Goal: Information Seeking & Learning: Learn about a topic

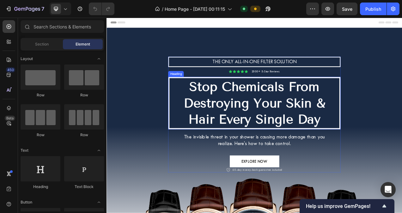
click at [298, 109] on strong "Stop Chemicals From Destroying Your Skin & Hair Every Single Day" at bounding box center [297, 127] width 182 height 61
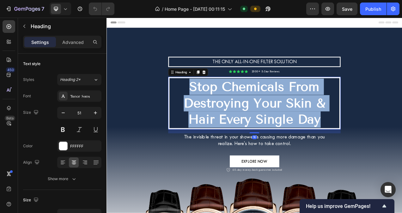
click at [298, 109] on strong "Stop Chemicals From Destroying Your Skin & Hair Every Single Day" at bounding box center [297, 127] width 182 height 61
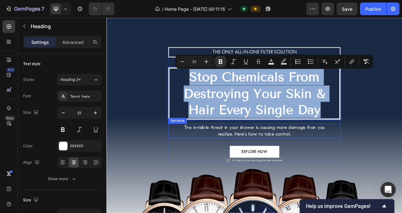
scroll to position [13, 0]
click at [291, 162] on span "The invisible threat in your shower is causing more damage than you realize. He…" at bounding box center [296, 162] width 181 height 16
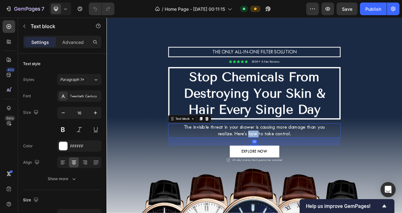
click at [291, 162] on span "The invisible threat in your shower is causing more damage than you realize. He…" at bounding box center [296, 162] width 181 height 16
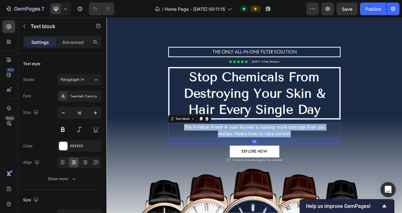
click at [291, 162] on span "The invisible threat in your shower is causing more damage than you realize. He…" at bounding box center [296, 162] width 181 height 16
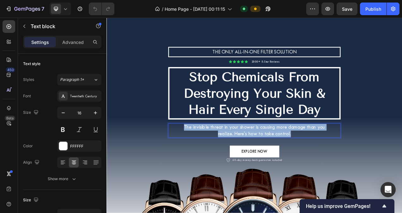
click at [291, 162] on span "The invisible threat in your shower is causing more damage than you realize. He…" at bounding box center [296, 162] width 181 height 16
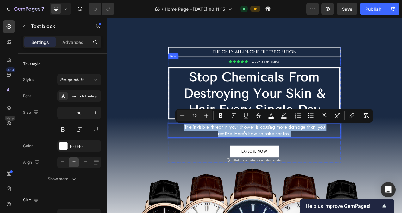
click at [166, 78] on div "THE ONLY ALL-IN-ONE FILTER SOLUTION Text block Icon Icon Icon Icon Icon Icon Li…" at bounding box center [297, 163] width 380 height 290
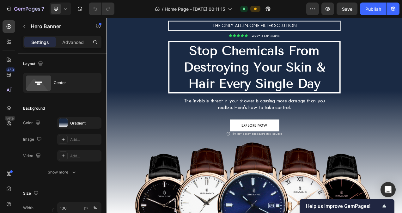
scroll to position [28, 0]
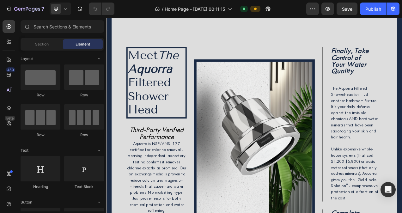
scroll to position [320, 0]
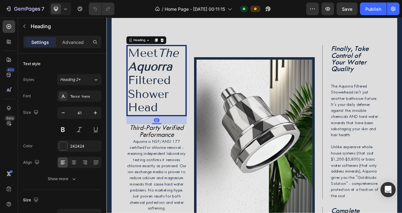
click at [160, 84] on strong "Aquorra" at bounding box center [162, 81] width 57 height 18
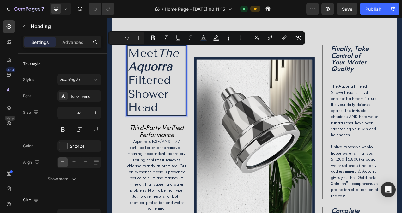
copy span "Meet The Aquorra Filtered Shower Head"
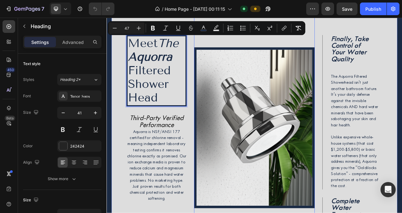
scroll to position [333, 0]
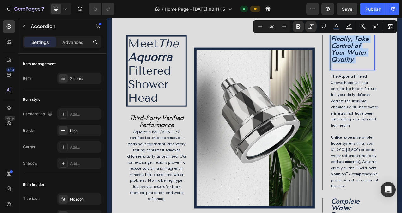
copy strong "Finally, Take Control of Your Water Quality"
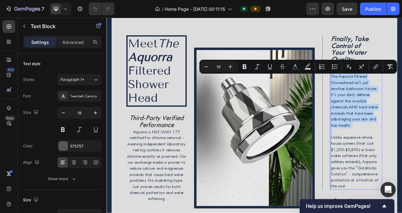
copy div "The Aquorra Filtered Showerhead isn't just another bathroom fixture. It's your …"
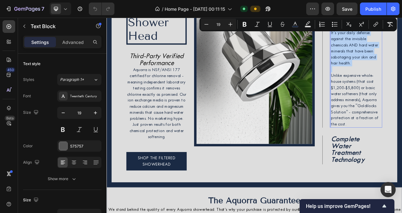
scroll to position [415, 0]
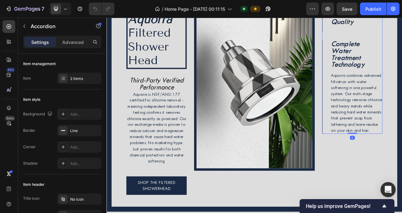
scroll to position [380, 0]
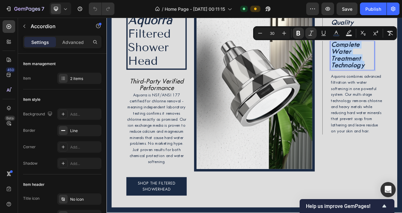
copy strong "Complete Water Treatment Technology"
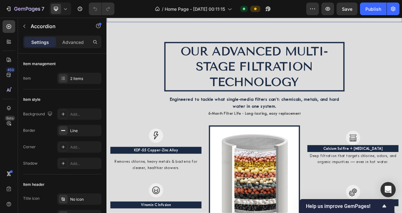
scroll to position [685, 0]
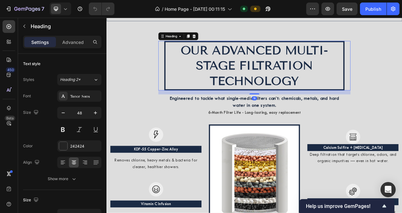
click at [282, 83] on span "OUR ADVANCED MULTI-STAGE FILTRATION TECHNOLOGY" at bounding box center [296, 80] width 189 height 58
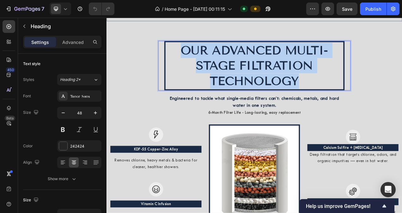
click at [282, 83] on span "OUR ADVANCED MULTI-STAGE FILTRATION TECHNOLOGY" at bounding box center [296, 80] width 189 height 58
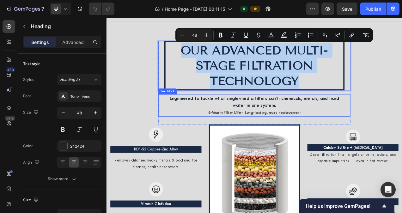
click at [300, 136] on p "6-Month Filter Life - Long-lasting, easy replacement" at bounding box center [296, 139] width 235 height 9
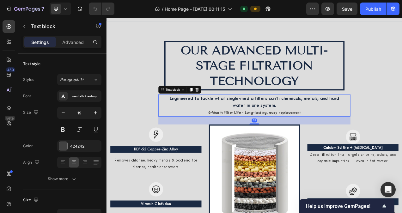
click at [297, 139] on strong "6-Month Filter Life - Long-lasting, easy replacement" at bounding box center [296, 140] width 119 height 6
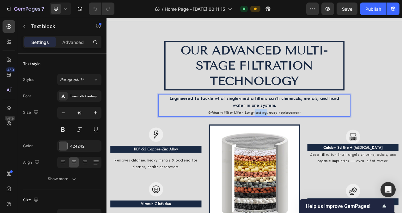
click at [297, 139] on strong "6-Month Filter Life - Long-lasting, easy replacement" at bounding box center [296, 140] width 119 height 6
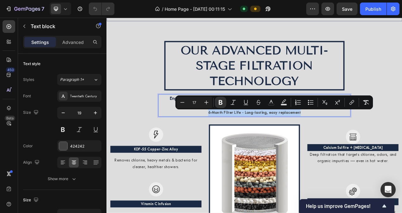
copy strong "6-Month Filter Life - Long-lasting, easy replacement"
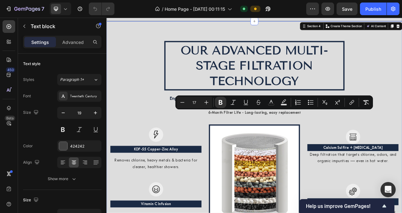
click at [156, 100] on div "⁠⁠⁠⁠⁠⁠⁠ OUR ADVANCED MULTI-STAGE FILTRATION TECHNOLOGY Heading Engineered to ta…" at bounding box center [296, 168] width 370 height 240
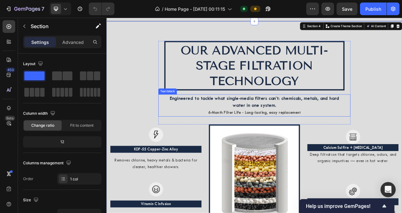
click at [290, 120] on strong "Engineered to tackle what single-media filters can’t: chemicals, metals, and ha…" at bounding box center [297, 126] width 218 height 16
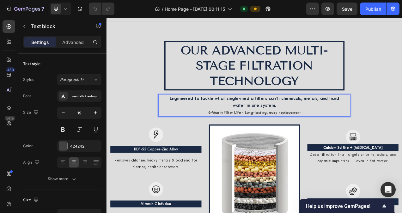
click at [290, 120] on strong "Engineered to tackle what single-media filters can’t: chemicals, metals, and ha…" at bounding box center [297, 126] width 218 height 16
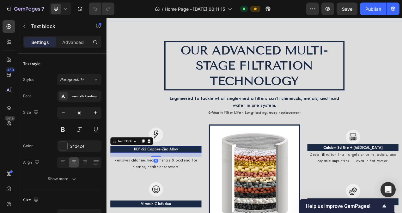
click at [171, 184] on span "KDF-55 Copper-Zinc Alloy" at bounding box center [170, 187] width 57 height 6
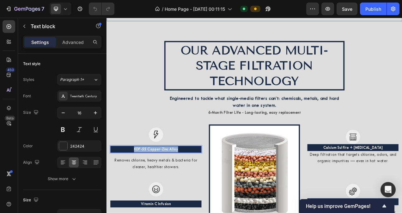
click at [171, 184] on span "KDF-55 Copper-Zinc Alloy" at bounding box center [170, 187] width 57 height 6
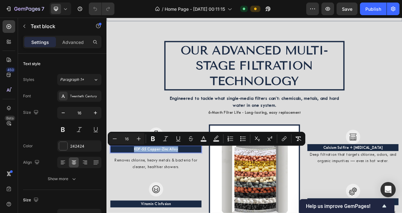
click at [171, 184] on span "KDF-55 Copper-Zinc Alloy" at bounding box center [170, 187] width 57 height 6
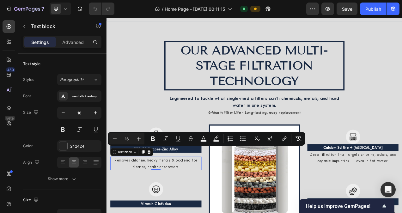
click at [173, 205] on p "Removes chlorine, heavy metals & bacteria for cleaner, healthier showers." at bounding box center [170, 205] width 116 height 16
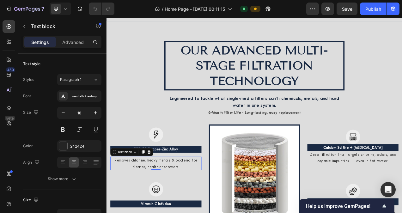
click at [173, 205] on p "Removes chlorine, heavy metals & bacteria for cleaner, healthier showers." at bounding box center [170, 205] width 116 height 16
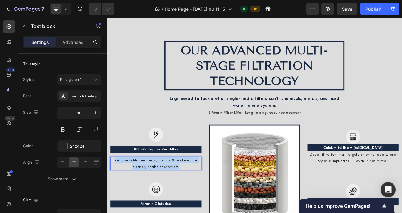
click at [173, 205] on p "Removes chlorine, heavy metals & bacteria for cleaner, healthier showers." at bounding box center [170, 205] width 116 height 16
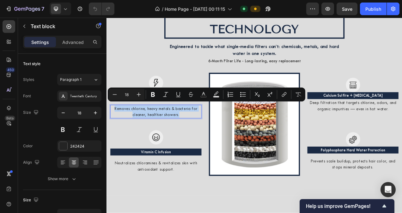
scroll to position [756, 0]
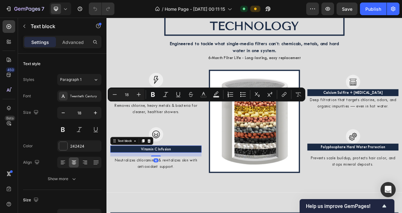
click at [188, 184] on p "Vitamin C Infusion" at bounding box center [170, 187] width 116 height 8
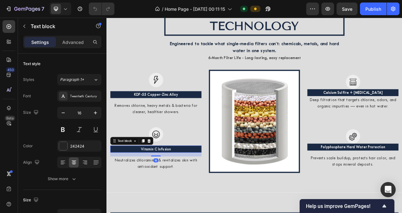
click at [188, 184] on p "Vitamin C Infusion" at bounding box center [170, 187] width 116 height 8
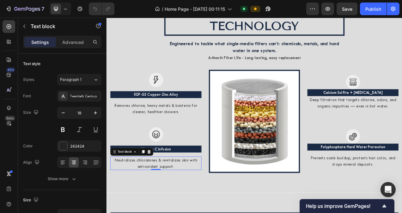
click at [181, 206] on p "Neutralizes chloramines & revitalizes skin with antioxidant support." at bounding box center [170, 205] width 116 height 16
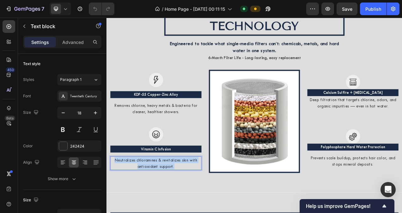
click at [181, 206] on p "Neutralizes chloramines & revitalizes skin with antioxidant support." at bounding box center [170, 205] width 116 height 16
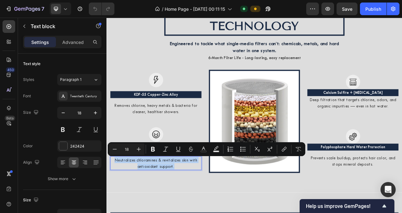
click at [181, 206] on p "Neutralizes chloramines & revitalizes skin with antioxidant support." at bounding box center [170, 205] width 116 height 16
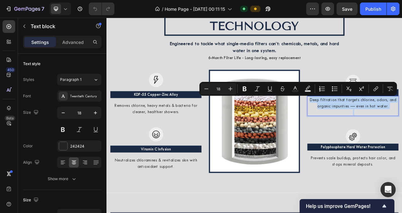
copy p "Deep filtration that targets chlorine, odors, and organic impurities — even in …"
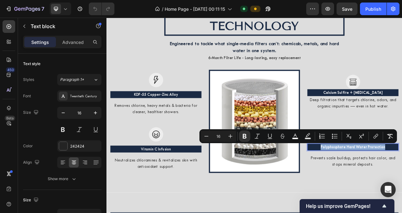
copy strong "Polyphosphate Hard Water Protection"
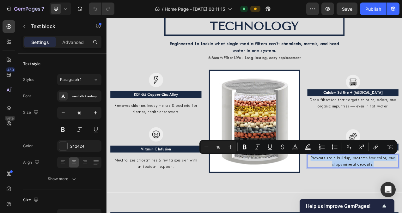
copy p "Prevents scale buildup, protects hair color, and stops mineral deposits."
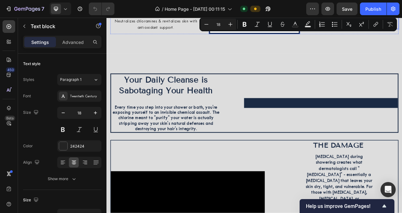
scroll to position [935, 0]
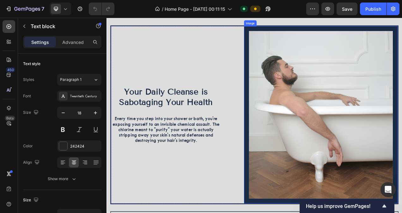
type input "16"
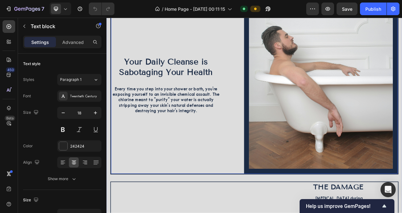
scroll to position [1032, 0]
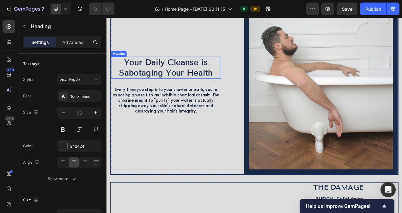
click at [188, 79] on strong "Your Daily Cleanse is Sabotaging Your Health" at bounding box center [183, 82] width 120 height 26
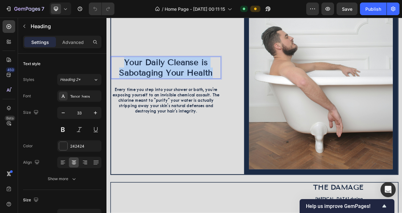
click at [188, 79] on strong "Your Daily Cleanse is Sabotaging Your Health" at bounding box center [183, 82] width 120 height 26
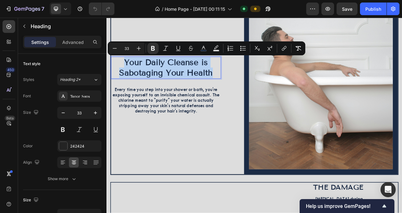
copy strong "Your Daily Cleanse is Sabotaging Your Health"
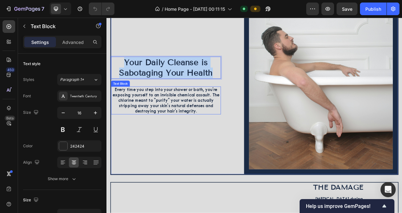
click at [176, 133] on span "Every time you step into your shower or bath, you're exposing yourself to an in…" at bounding box center [182, 124] width 137 height 34
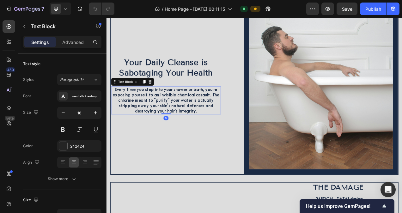
click at [176, 133] on span "Every time you step into your shower or bath, you're exposing yourself to an in…" at bounding box center [182, 124] width 137 height 34
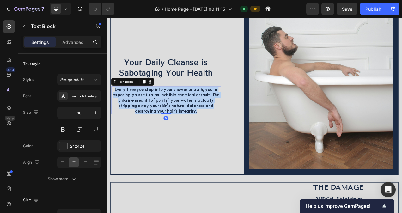
click at [176, 133] on span "Every time you step into your shower or bath, you're exposing yourself to an in…" at bounding box center [182, 124] width 137 height 34
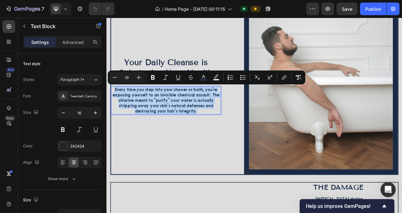
copy span "Every time you step into your shower or bath, you're exposing yourself to an in…"
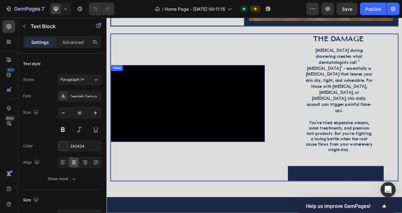
scroll to position [1223, 0]
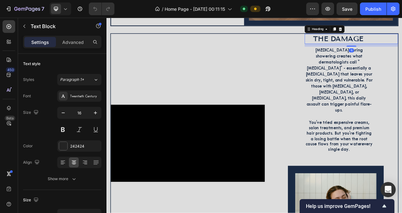
click at [399, 50] on span "THE DAMAGE" at bounding box center [404, 45] width 64 height 10
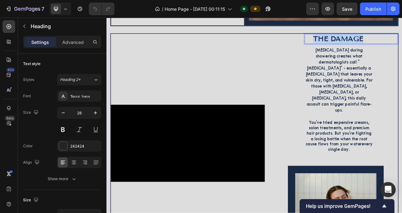
click at [399, 50] on span "THE DAMAGE" at bounding box center [404, 45] width 64 height 10
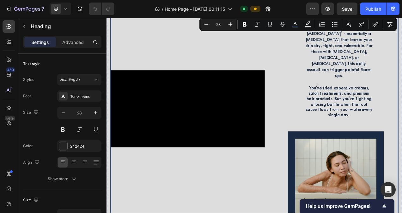
scroll to position [1267, 0]
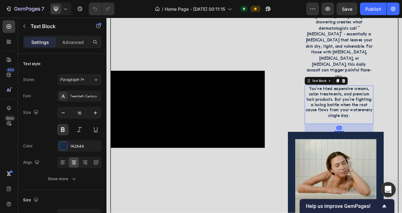
click at [392, 106] on span "You've tried expensive creams, salon treatments, and premium hair products. But…" at bounding box center [405, 126] width 86 height 41
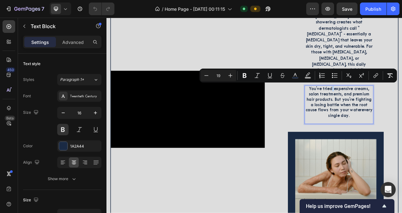
scroll to position [1225, 0]
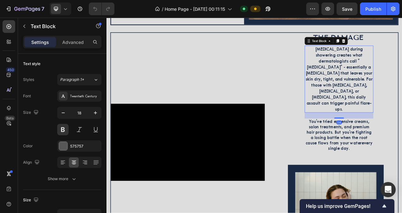
click at [391, 90] on span "[MEDICAL_DATA] during showering creates what dermatologists call "[MEDICAL_DATA…" at bounding box center [405, 97] width 86 height 84
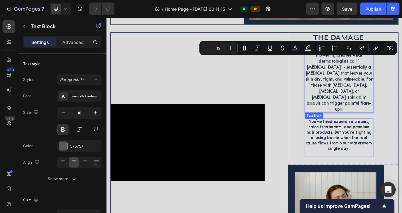
click at [389, 157] on span "You've tried expensive creams, salon treatments, and premium hair products. But…" at bounding box center [405, 168] width 86 height 41
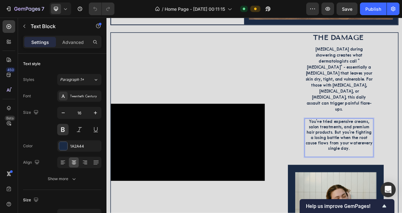
click at [389, 157] on span "You've tried expensive creams, salon treatments, and premium hair products. But…" at bounding box center [405, 168] width 86 height 41
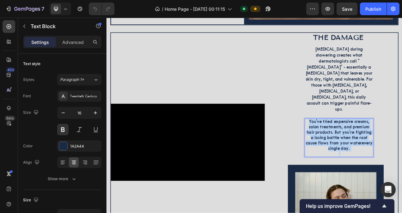
click at [389, 157] on span "You've tried expensive creams, salon treatments, and premium hair products. But…" at bounding box center [405, 168] width 86 height 41
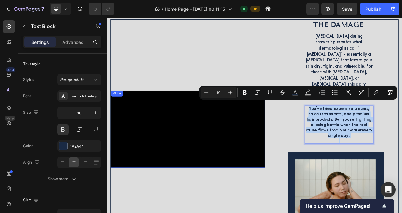
scroll to position [1240, 0]
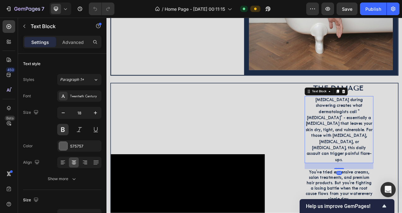
click at [361, 140] on p "[MEDICAL_DATA] during showering creates what dermatologists call "[MEDICAL_DATA…" at bounding box center [404, 161] width 87 height 85
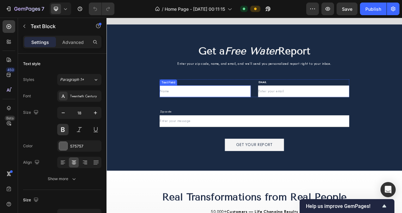
scroll to position [1555, 0]
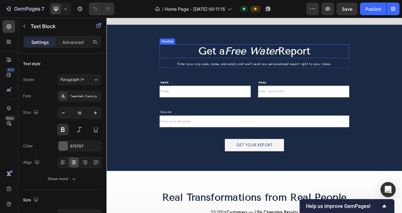
click at [273, 61] on icon "Free Water" at bounding box center [292, 60] width 68 height 15
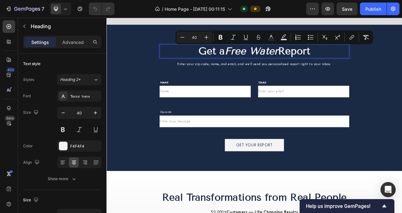
click at [273, 61] on icon "Free Water" at bounding box center [292, 60] width 68 height 15
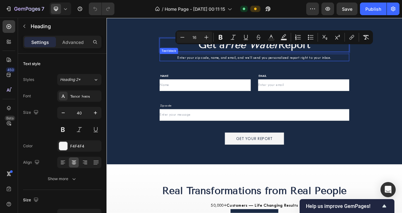
click at [259, 72] on span "Enter your zip code, name, and email, and we’ll send you personalized report ri…" at bounding box center [296, 68] width 198 height 5
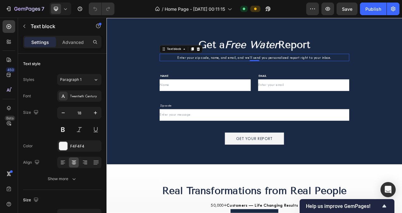
click at [259, 72] on span "Enter your zip code, name, and email, and we’ll send you personalized report ri…" at bounding box center [296, 68] width 198 height 5
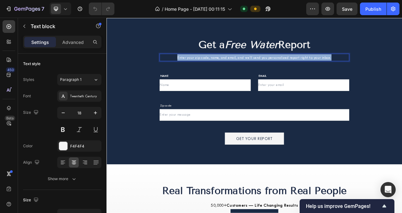
click at [259, 72] on span "Enter your zip code, name, and email, and we’ll send you personalized report ri…" at bounding box center [296, 68] width 198 height 5
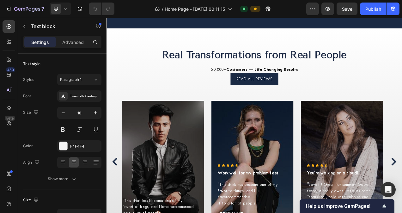
scroll to position [1738, 0]
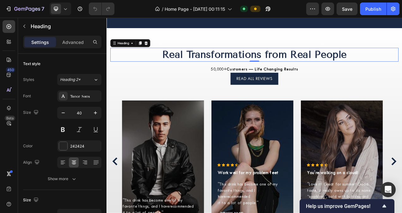
click at [303, 65] on strong "Real Transformations from Real People" at bounding box center [296, 65] width 237 height 15
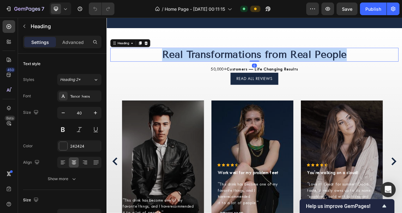
click at [303, 65] on strong "Real Transformations from Real People" at bounding box center [296, 65] width 237 height 15
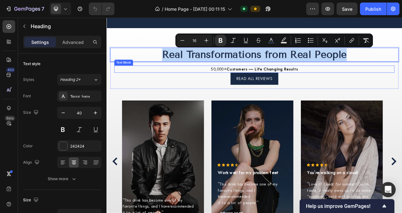
click at [289, 81] on strong "Customers — Life Changing Results" at bounding box center [306, 84] width 91 height 6
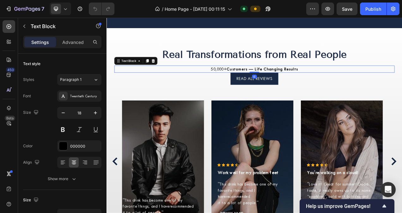
click at [289, 81] on strong "Customers — Life Changing Results" at bounding box center [306, 84] width 91 height 6
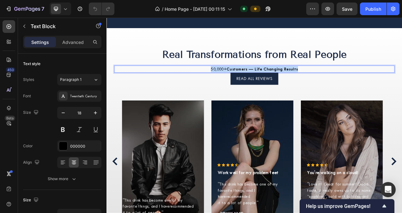
click at [289, 81] on strong "Customers — Life Changing Results" at bounding box center [306, 84] width 91 height 6
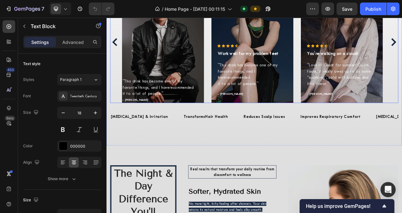
scroll to position [1925, 0]
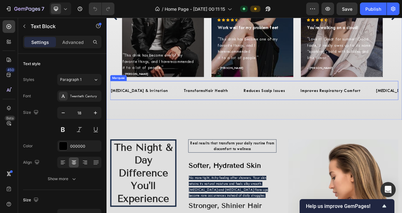
click at [248, 119] on div "Skin Dryness & Irritation Text Block Transforms Hair Health Text Block Reduces …" at bounding box center [296, 111] width 370 height 24
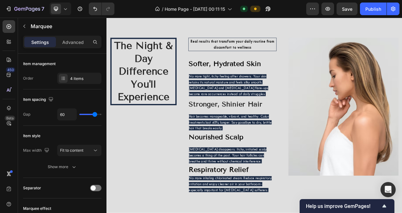
scroll to position [2054, 0]
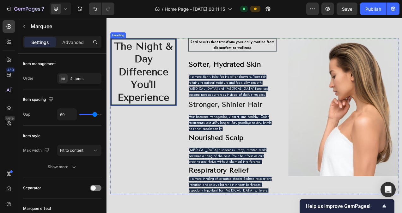
click at [166, 74] on h2 "The Night & Day Difference You'll Experience" at bounding box center [153, 87] width 85 height 87
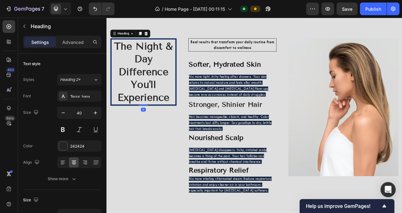
click at [166, 74] on h2 "The Night & Day Difference You'll Experience" at bounding box center [153, 87] width 85 height 87
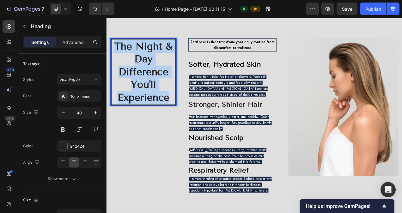
click at [166, 74] on p "The Night & Day Difference You'll Experience" at bounding box center [154, 87] width 81 height 82
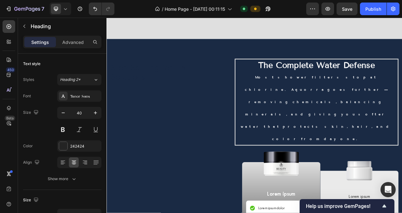
scroll to position [2285, 0]
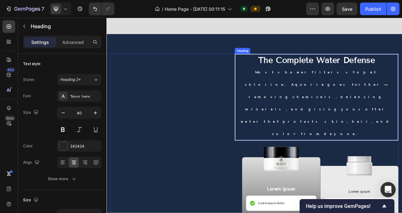
type input "16"
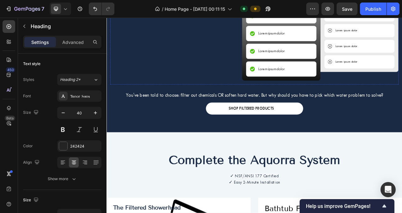
scroll to position [2603, 0]
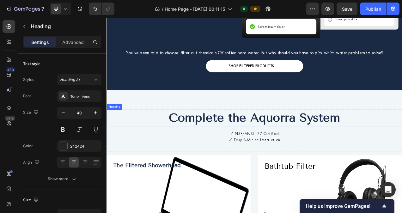
click at [269, 137] on span "Complete the Aquorra System" at bounding box center [296, 146] width 220 height 18
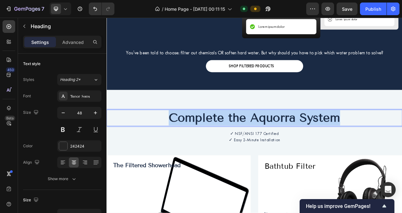
click at [269, 137] on span "Complete the Aquorra System" at bounding box center [296, 146] width 220 height 18
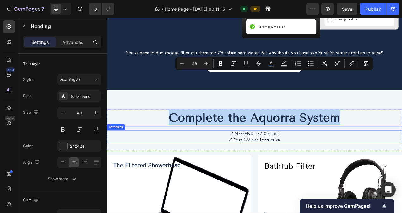
click at [286, 164] on span "✓ NSF/ANSI 177 Certified" at bounding box center [296, 167] width 63 height 6
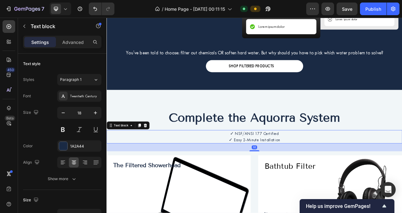
click at [286, 164] on span "✓ NSF/ANSI 177 Certified" at bounding box center [296, 167] width 63 height 6
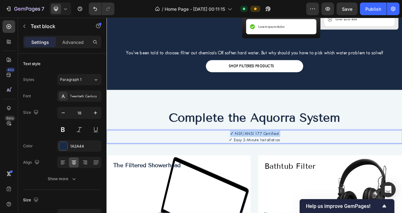
click at [286, 164] on span "✓ NSF/ANSI 177 Certified" at bounding box center [296, 167] width 63 height 6
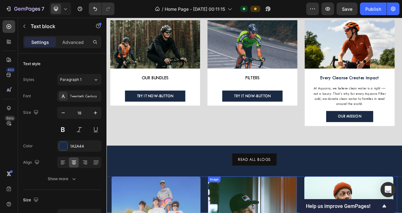
scroll to position [2988, 0]
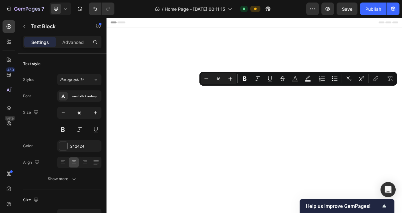
scroll to position [2988, 0]
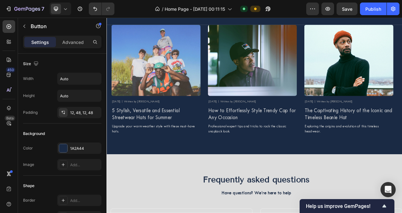
scroll to position [3181, 0]
